Goal: Task Accomplishment & Management: Manage account settings

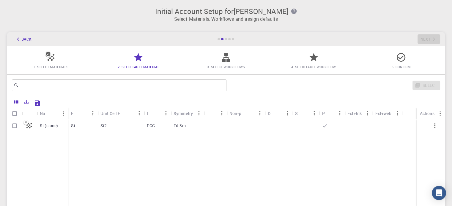
click at [43, 126] on p "Si (clone)" at bounding box center [49, 126] width 18 height 6
checkbox input "true"
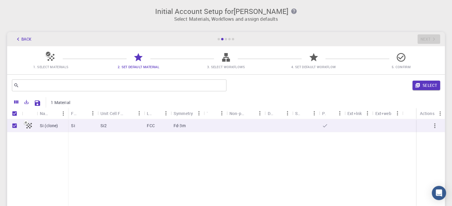
click at [43, 126] on p "Si (clone)" at bounding box center [49, 126] width 18 height 6
checkbox input "false"
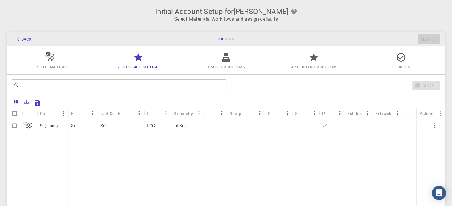
click at [21, 37] on button "Back" at bounding box center [23, 39] width 23 height 10
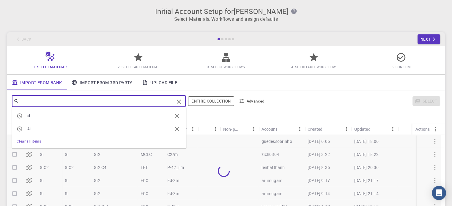
click at [58, 98] on input "text" at bounding box center [96, 101] width 155 height 8
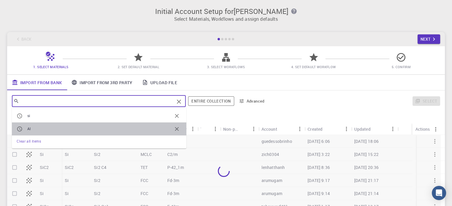
click at [34, 126] on span "Al" at bounding box center [99, 129] width 145 height 6
type input "Al"
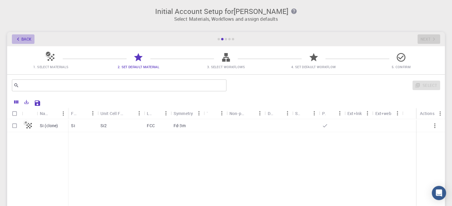
click at [26, 39] on button "Back" at bounding box center [23, 39] width 23 height 10
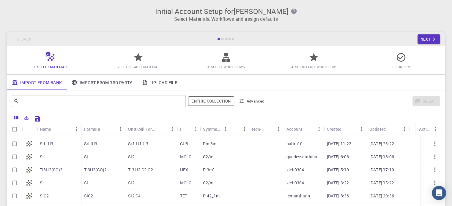
scroll to position [119, 0]
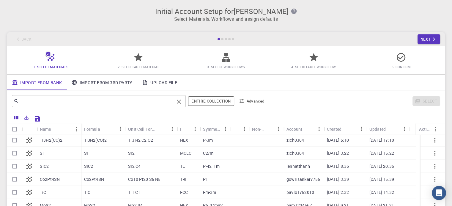
click at [56, 103] on input "text" at bounding box center [96, 101] width 155 height 8
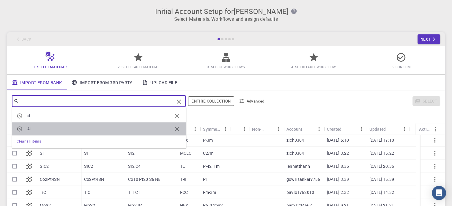
click at [25, 129] on div at bounding box center [22, 129] width 11 height 6
type input "Al"
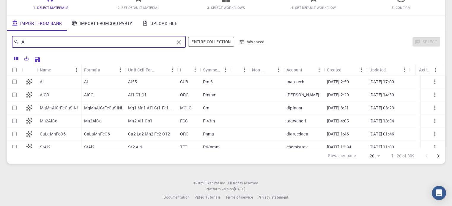
scroll to position [10, 0]
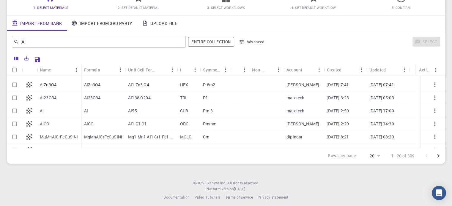
click at [64, 112] on div "Al" at bounding box center [59, 111] width 44 height 13
checkbox input "true"
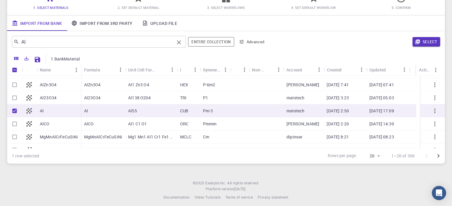
click at [44, 41] on input "Al" at bounding box center [96, 42] width 155 height 8
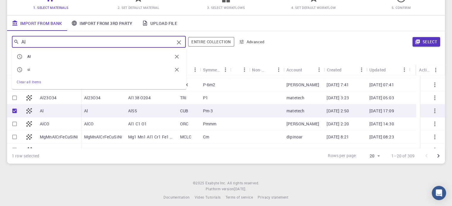
click at [44, 41] on input "Al" at bounding box center [96, 42] width 155 height 8
click at [27, 69] on div at bounding box center [22, 70] width 11 height 6
type input "si"
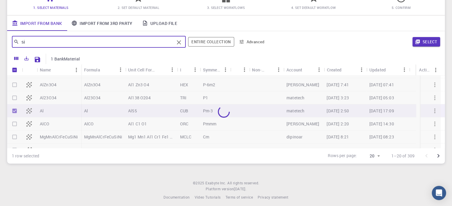
checkbox input "false"
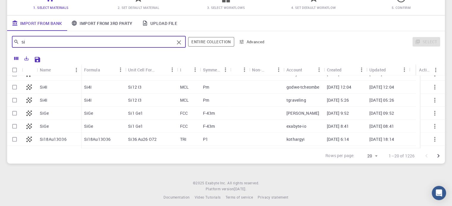
scroll to position [40, 0]
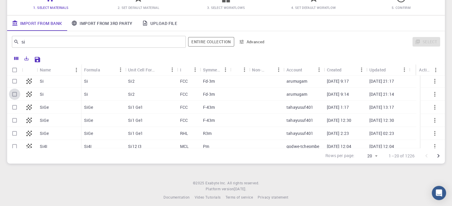
click at [12, 94] on input "Select row" at bounding box center [14, 94] width 11 height 11
checkbox input "true"
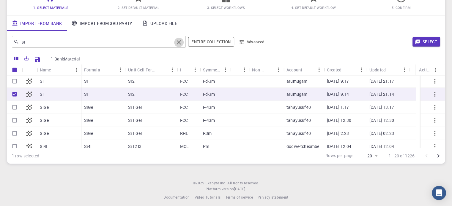
click at [179, 43] on icon "Clear" at bounding box center [178, 42] width 7 height 7
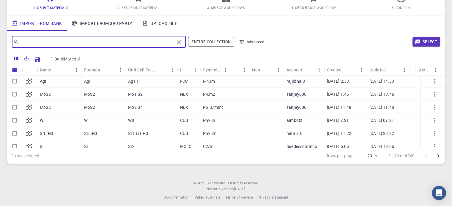
scroll to position [70, 0]
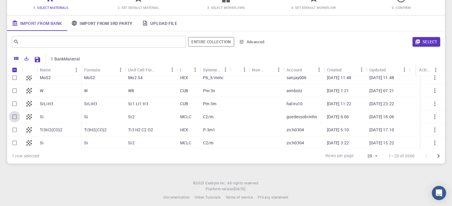
click at [12, 115] on input "Select row" at bounding box center [14, 116] width 11 height 11
checkbox input "true"
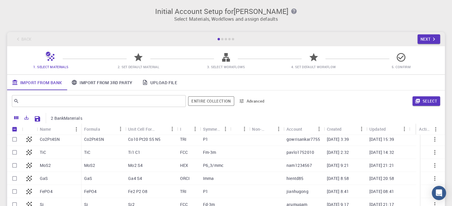
scroll to position [189, 0]
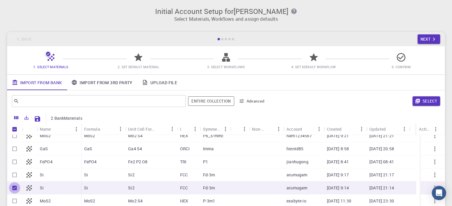
click at [15, 187] on input "Unselect row" at bounding box center [14, 188] width 11 height 11
checkbox input "false"
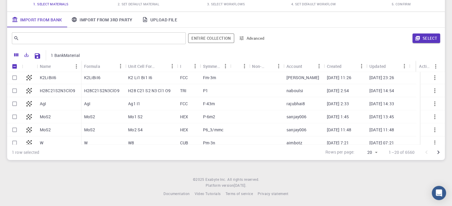
scroll to position [89, 0]
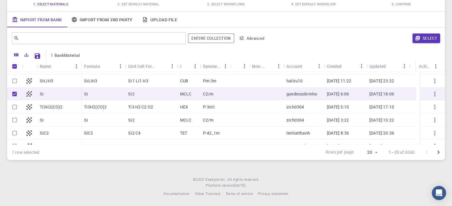
click at [13, 93] on input "Unselect row" at bounding box center [14, 93] width 11 height 11
checkbox input "false"
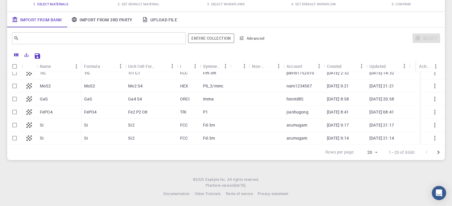
scroll to position [189, 0]
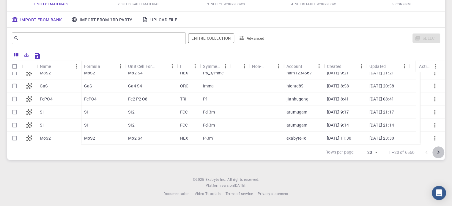
click at [439, 149] on icon "Go to next page" at bounding box center [437, 152] width 7 height 7
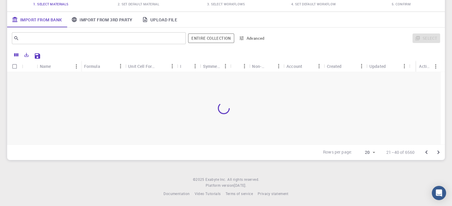
scroll to position [0, 0]
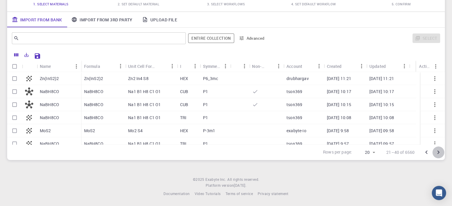
click at [439, 149] on icon "Go to next page" at bounding box center [437, 152] width 7 height 7
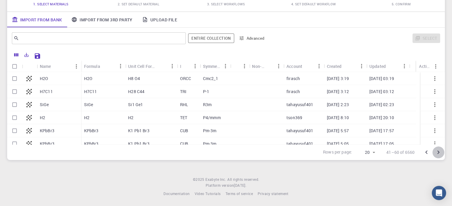
click at [439, 149] on icon "Go to next page" at bounding box center [437, 152] width 7 height 7
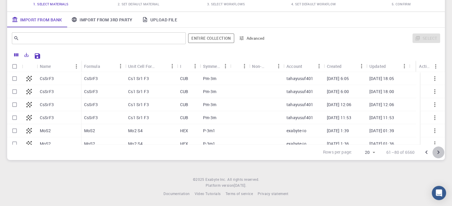
click at [439, 149] on icon "Go to next page" at bounding box center [437, 152] width 7 height 7
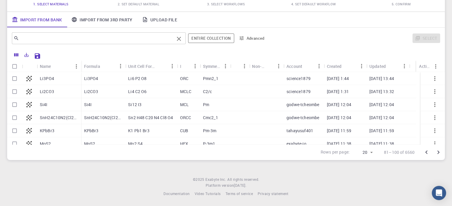
click at [86, 36] on input "text" at bounding box center [96, 38] width 155 height 8
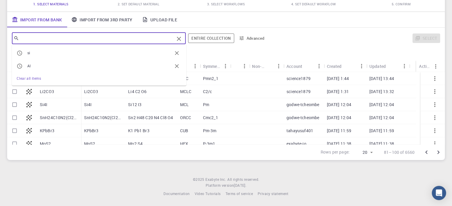
click at [40, 69] on li "Al" at bounding box center [99, 66] width 174 height 13
type input "Al"
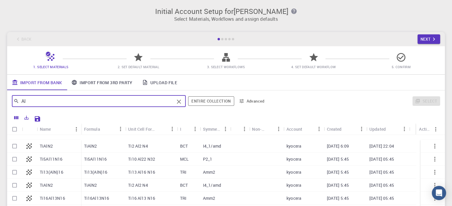
scroll to position [189, 0]
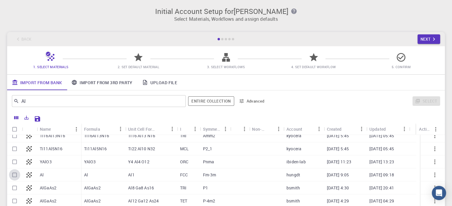
click at [15, 174] on input "Select row" at bounding box center [14, 175] width 11 height 11
checkbox input "true"
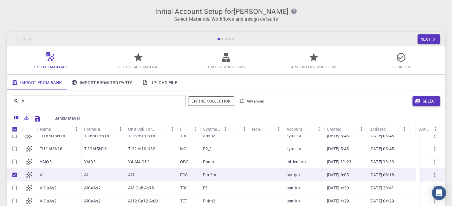
click at [423, 98] on button "Select" at bounding box center [426, 101] width 28 height 10
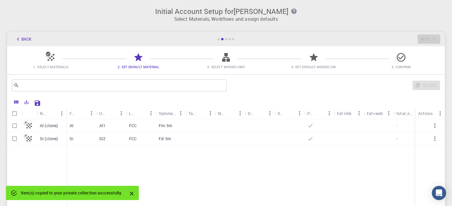
click at [131, 192] on icon "Close" at bounding box center [132, 194] width 4 height 4
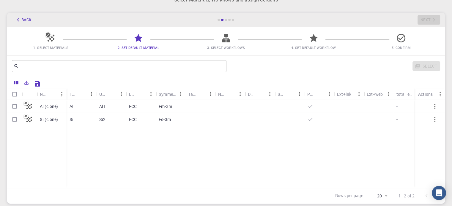
scroll to position [30, 0]
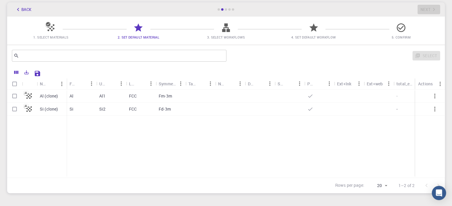
click at [17, 95] on input "Select row" at bounding box center [14, 96] width 11 height 11
checkbox input "true"
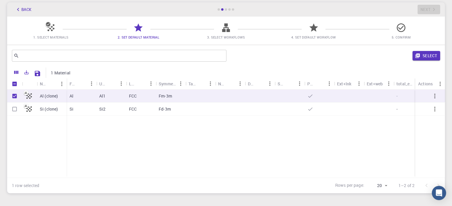
checkbox input "true"
click at [15, 108] on input "Select row" at bounding box center [14, 109] width 11 height 11
checkbox input "true"
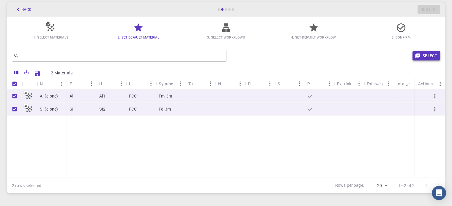
click at [424, 59] on button "Select" at bounding box center [426, 56] width 28 height 10
checkbox input "false"
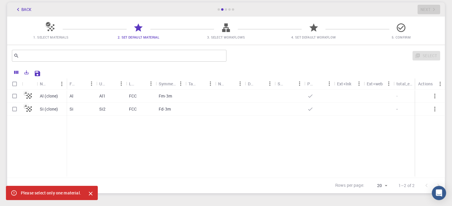
click at [14, 94] on input "Select row" at bounding box center [14, 96] width 11 height 11
checkbox input "true"
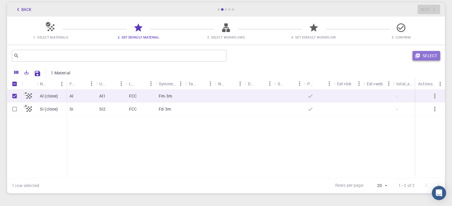
click at [423, 56] on button "Select" at bounding box center [426, 56] width 28 height 10
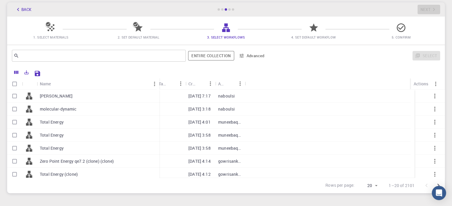
drag, startPoint x: 65, startPoint y: 82, endPoint x: 158, endPoint y: 86, distance: 92.7
click at [158, 86] on div "Name" at bounding box center [160, 84] width 6 height 12
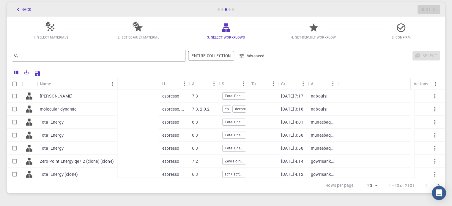
drag, startPoint x: 158, startPoint y: 86, endPoint x: 115, endPoint y: 88, distance: 42.2
click at [115, 88] on div "Name" at bounding box center [118, 84] width 6 height 12
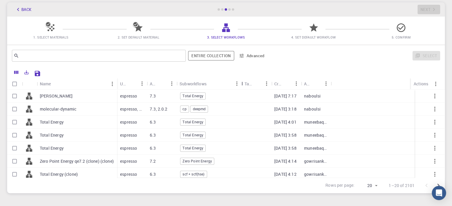
drag, startPoint x: 205, startPoint y: 82, endPoint x: 240, endPoint y: 83, distance: 35.3
click at [240, 83] on div "Subworkflows" at bounding box center [242, 84] width 6 height 12
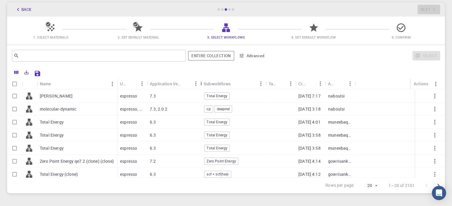
drag, startPoint x: 178, startPoint y: 83, endPoint x: 202, endPoint y: 82, distance: 24.1
click at [202, 82] on div "Application Version" at bounding box center [201, 84] width 6 height 12
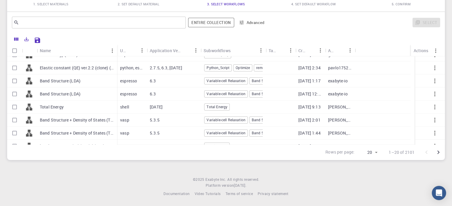
scroll to position [84, 0]
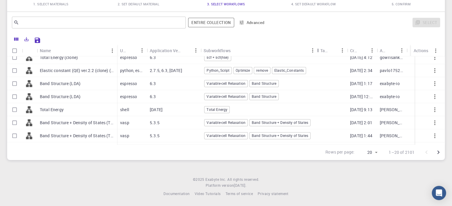
drag, startPoint x: 268, startPoint y: 50, endPoint x: 319, endPoint y: 48, distance: 51.7
click at [319, 48] on div "Subworkflows" at bounding box center [318, 51] width 6 height 12
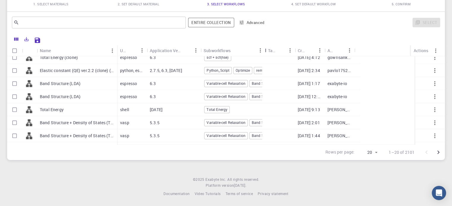
drag, startPoint x: 316, startPoint y: 48, endPoint x: 264, endPoint y: 51, distance: 52.3
click at [264, 51] on div "Subworkflows" at bounding box center [265, 51] width 6 height 12
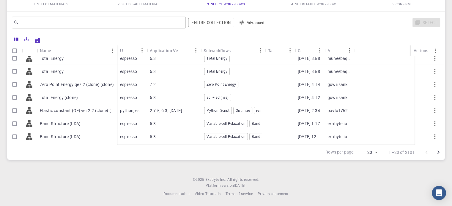
scroll to position [0, 0]
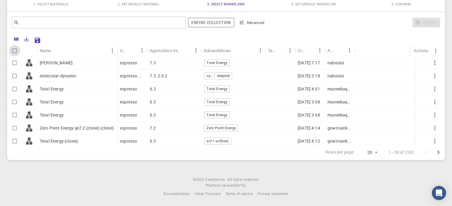
click at [16, 51] on input "Select all rows" at bounding box center [14, 50] width 11 height 11
checkbox input "true"
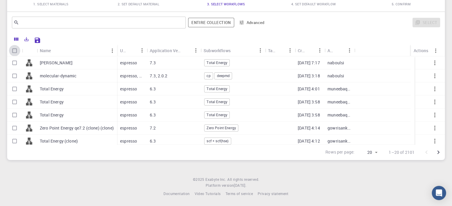
checkbox input "true"
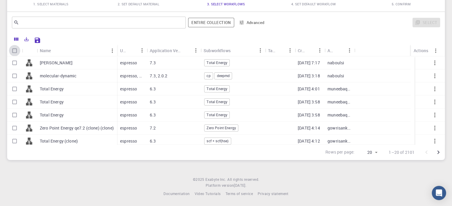
checkbox input "true"
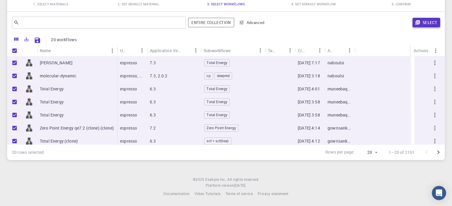
click at [425, 21] on button "Select" at bounding box center [426, 23] width 28 height 10
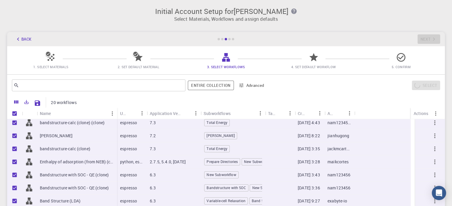
scroll to position [63, 0]
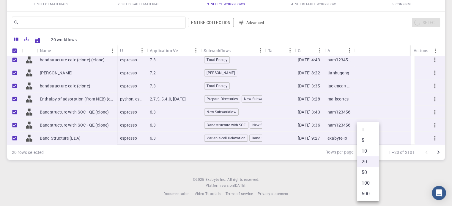
click at [376, 154] on body "Initial Account Setup for [PERSON_NAME] Select Materials, Workflows and assign …" at bounding box center [226, 72] width 452 height 270
click at [372, 194] on li "500" at bounding box center [368, 194] width 22 height 11
type input "500"
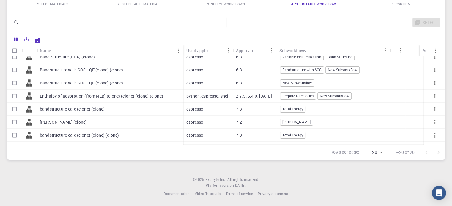
scroll to position [0, 0]
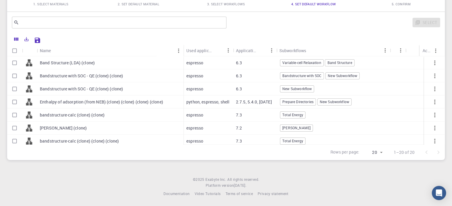
click at [380, 153] on body "Initial Account Setup for [PERSON_NAME] Select Materials, Workflows and assign …" at bounding box center [226, 72] width 452 height 270
click at [369, 189] on li "500" at bounding box center [372, 194] width 22 height 11
type input "500"
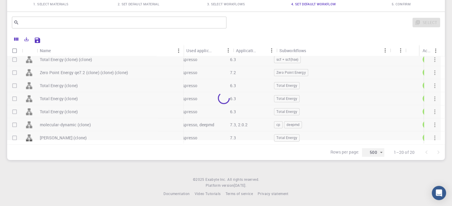
scroll to position [177, 0]
click at [12, 51] on input "Select all rows" at bounding box center [14, 50] width 11 height 11
checkbox input "true"
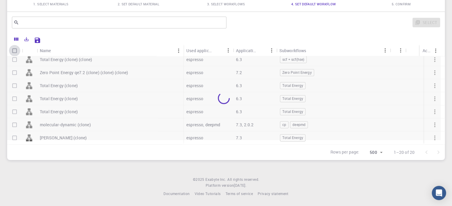
checkbox input "true"
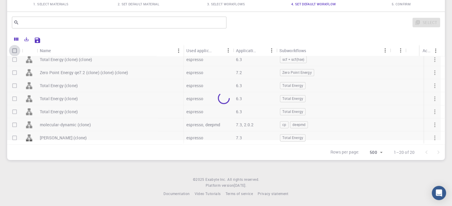
checkbox input "true"
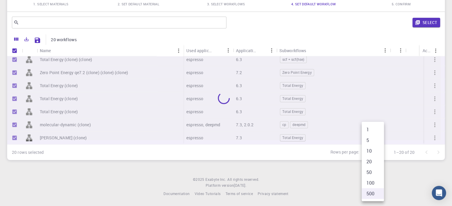
click at [375, 151] on body "Initial Account Setup for [PERSON_NAME] Select Materials, Workflows and assign …" at bounding box center [226, 72] width 452 height 270
click at [373, 162] on li "20" at bounding box center [372, 161] width 22 height 11
type input "20"
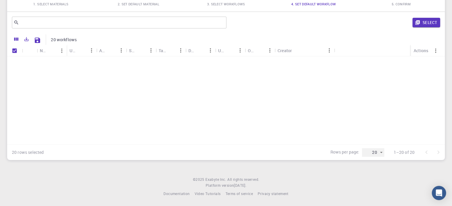
scroll to position [0, 0]
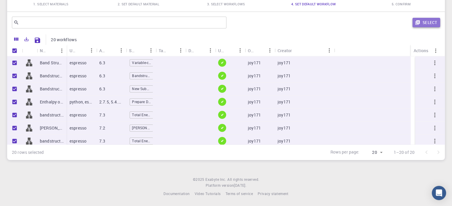
click at [425, 20] on button "Select" at bounding box center [426, 23] width 28 height 10
checkbox input "false"
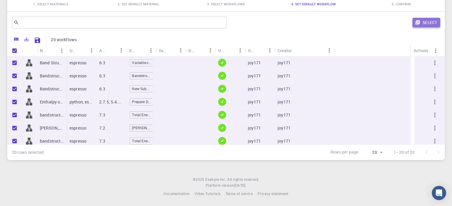
checkbox input "false"
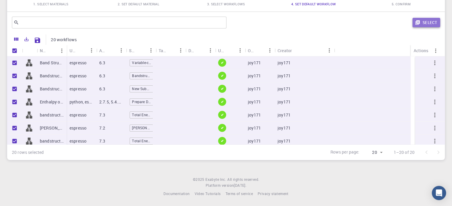
checkbox input "false"
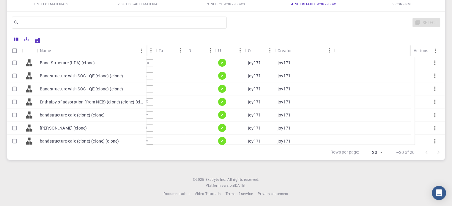
drag, startPoint x: 66, startPoint y: 51, endPoint x: 146, endPoint y: 56, distance: 80.0
click at [146, 56] on div "Name" at bounding box center [147, 51] width 6 height 12
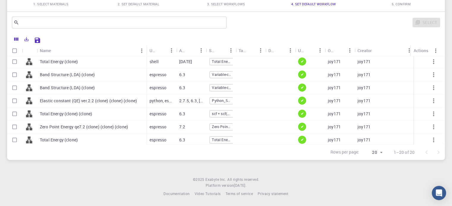
scroll to position [177, 0]
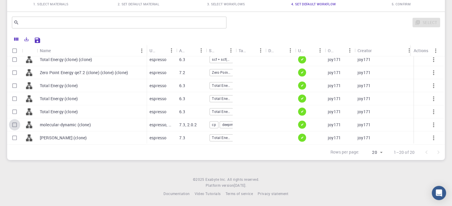
click at [12, 121] on input "Select row" at bounding box center [14, 124] width 11 height 11
checkbox input "true"
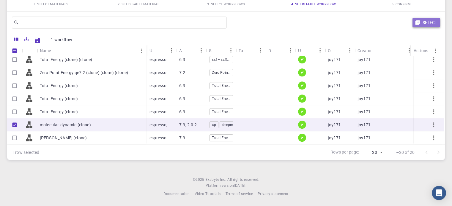
click at [422, 21] on button "Select" at bounding box center [426, 23] width 28 height 10
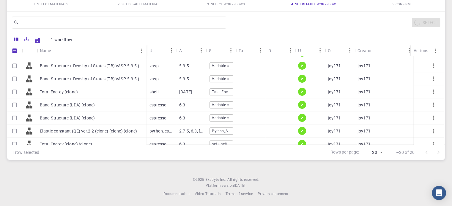
scroll to position [89, 0]
click at [15, 92] on input "Select row" at bounding box center [14, 91] width 11 height 11
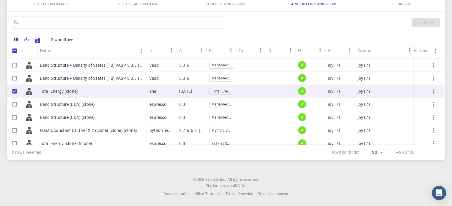
click at [12, 90] on input "Unselect row" at bounding box center [14, 91] width 11 height 11
checkbox input "false"
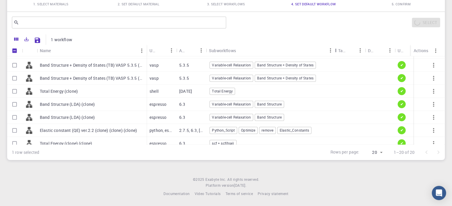
drag, startPoint x: 234, startPoint y: 51, endPoint x: 333, endPoint y: 57, distance: 99.6
click at [333, 57] on div "Name Used application Application Version Subworkflows Tags Default Up-to-date …" at bounding box center [225, 95] width 437 height 100
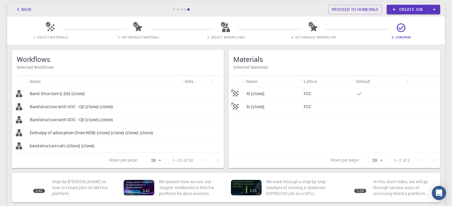
scroll to position [59, 0]
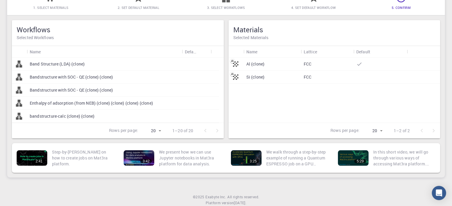
click at [275, 76] on div "Si (clone)" at bounding box center [271, 77] width 57 height 13
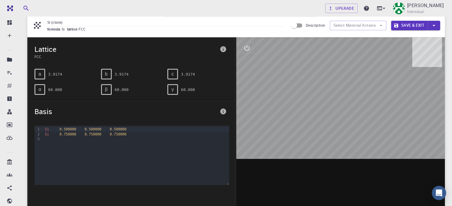
scroll to position [30, 0]
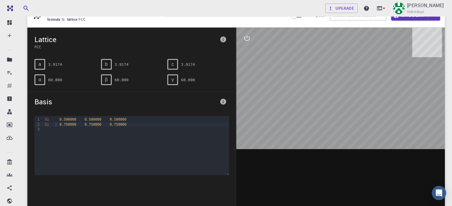
click at [57, 124] on div "Si 0.750000 0.750000 0.750000" at bounding box center [136, 124] width 186 height 5
click at [57, 116] on div "Si 0.500000 0.500000 0.500000 Si 0.750000 0.750000 0.750000" at bounding box center [136, 145] width 186 height 59
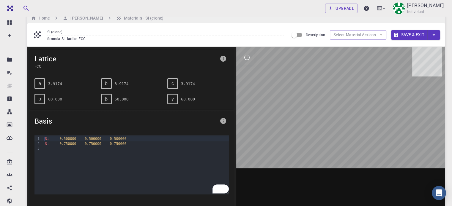
scroll to position [0, 0]
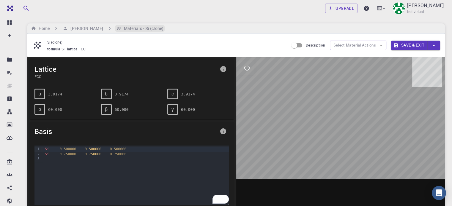
click at [121, 29] on h6 "Materials - Si (clone)" at bounding box center [142, 28] width 42 height 7
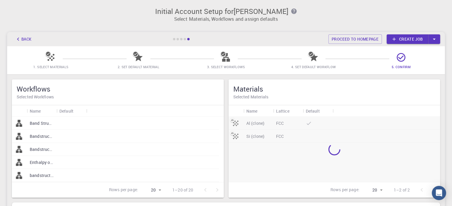
scroll to position [59, 0]
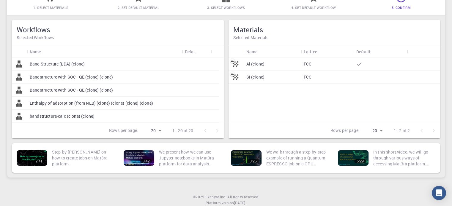
click at [287, 66] on div "Al (clone)" at bounding box center [271, 64] width 57 height 13
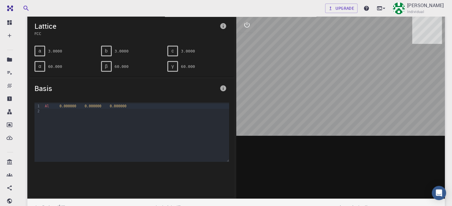
scroll to position [30, 0]
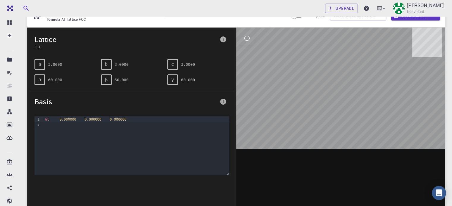
drag, startPoint x: 323, startPoint y: 74, endPoint x: 346, endPoint y: 68, distance: 24.1
click at [346, 68] on div at bounding box center [340, 120] width 209 height 185
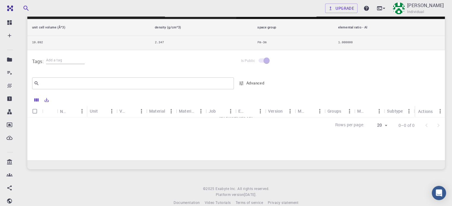
scroll to position [231, 0]
